Goal: Task Accomplishment & Management: Use online tool/utility

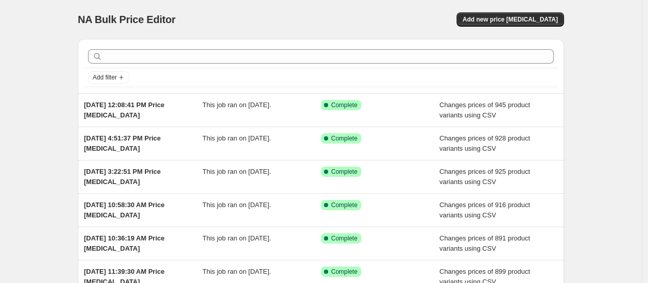
click at [533, 11] on div "NA Bulk Price Editor. This page is ready NA Bulk Price Editor Add new price [ME…" at bounding box center [321, 19] width 486 height 39
click at [526, 20] on span "Add new price change job" at bounding box center [510, 19] width 95 height 8
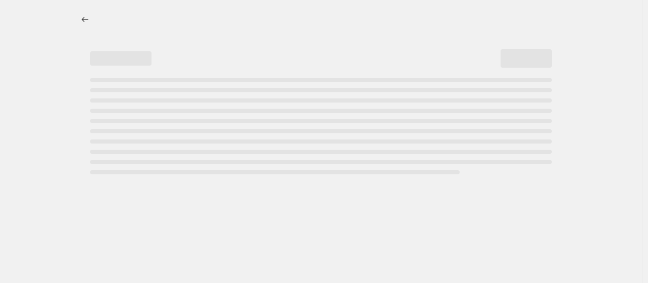
select select "percentage"
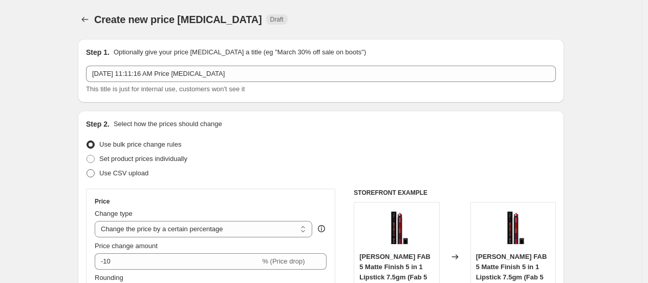
click at [137, 173] on span "Use CSV upload" at bounding box center [123, 173] width 49 height 8
click at [87, 169] on input "Use CSV upload" at bounding box center [86, 169] width 1 height 1
radio input "true"
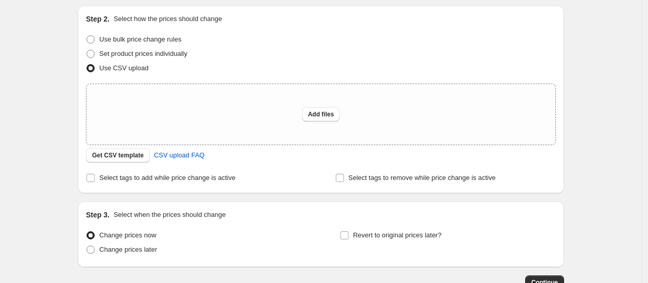
scroll to position [114, 0]
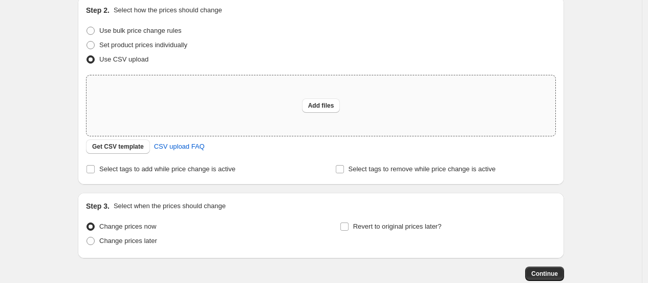
click at [225, 104] on div "Add files" at bounding box center [320, 105] width 469 height 60
type input "C:\fakepath\8sepprice.csv"
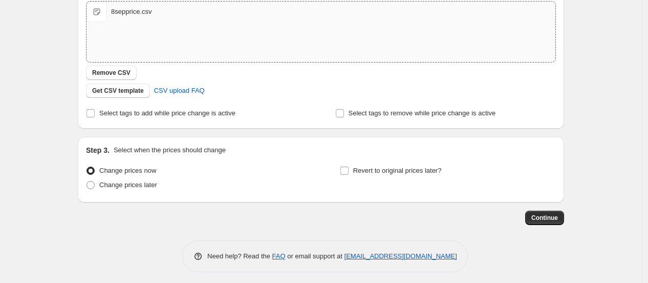
scroll to position [191, 0]
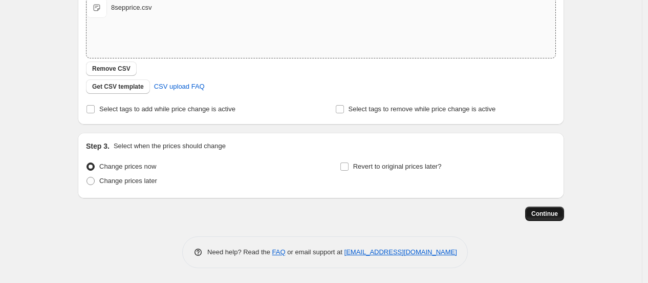
click at [542, 211] on span "Continue" at bounding box center [544, 213] width 27 height 8
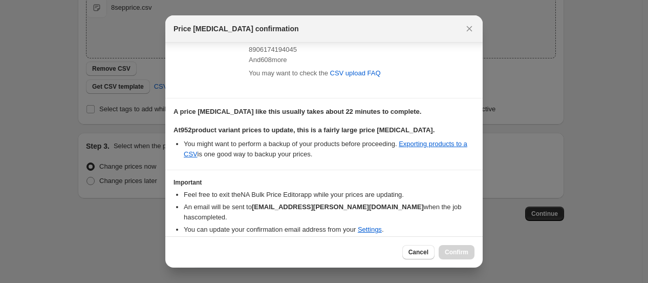
scroll to position [286, 0]
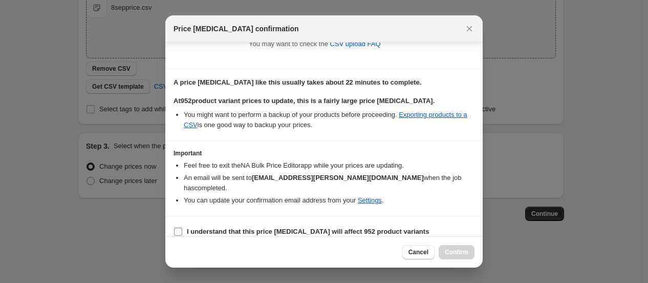
click at [309, 227] on b "I understand that this price change job will affect 952 product variants" at bounding box center [308, 231] width 242 height 8
click at [182, 227] on input "I understand that this price change job will affect 952 product variants" at bounding box center [178, 231] width 8 height 8
checkbox input "true"
click at [464, 246] on button "Confirm" at bounding box center [457, 252] width 36 height 14
